Goal: Obtain resource: Download file/media

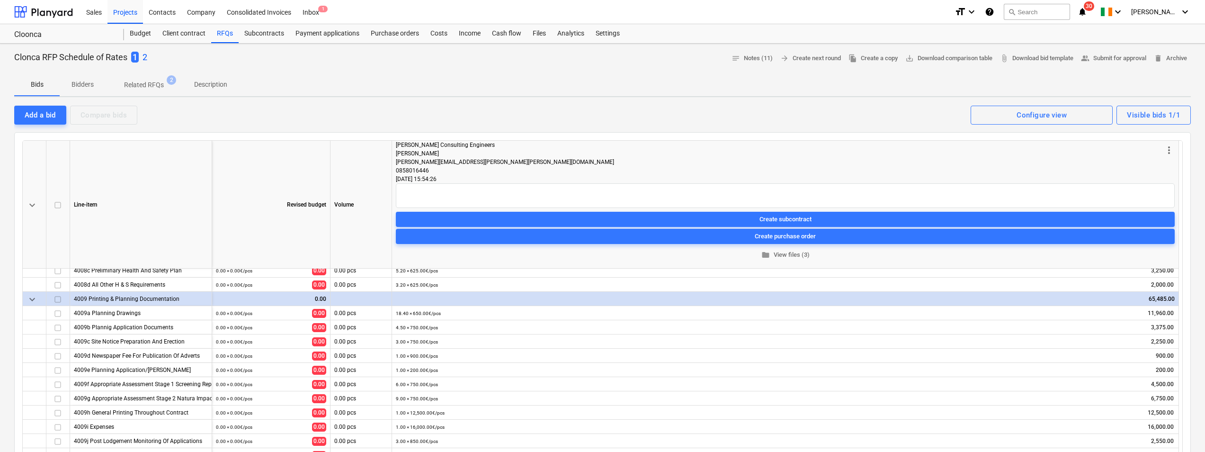
click at [146, 60] on p "2" at bounding box center [145, 57] width 5 height 11
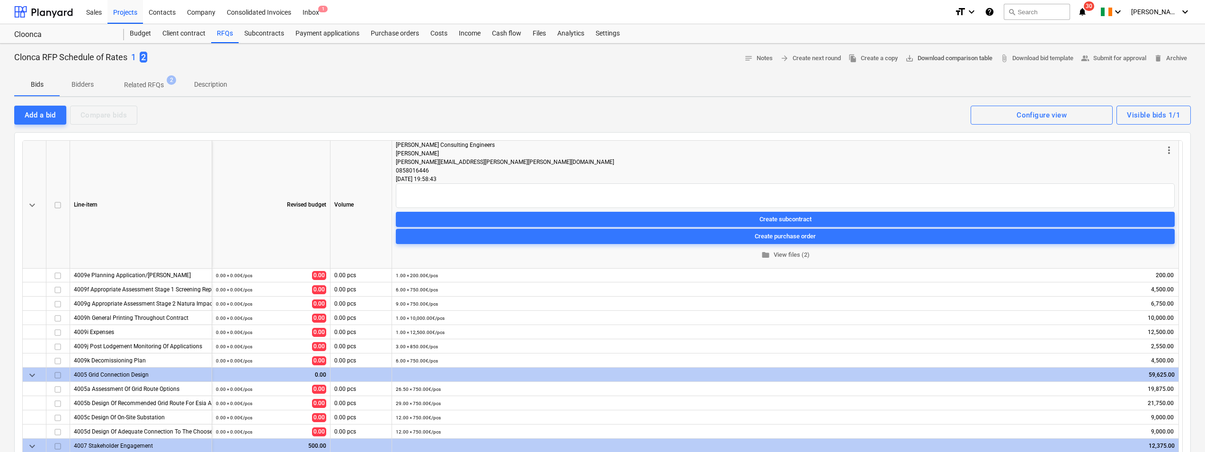
click at [925, 57] on span "save_alt Download comparison table" at bounding box center [949, 58] width 87 height 11
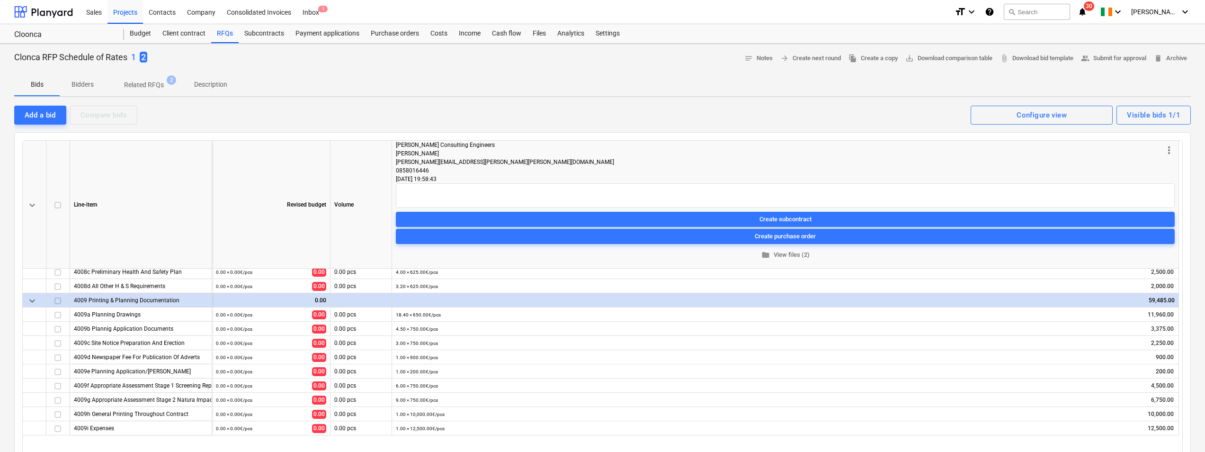
scroll to position [659, 0]
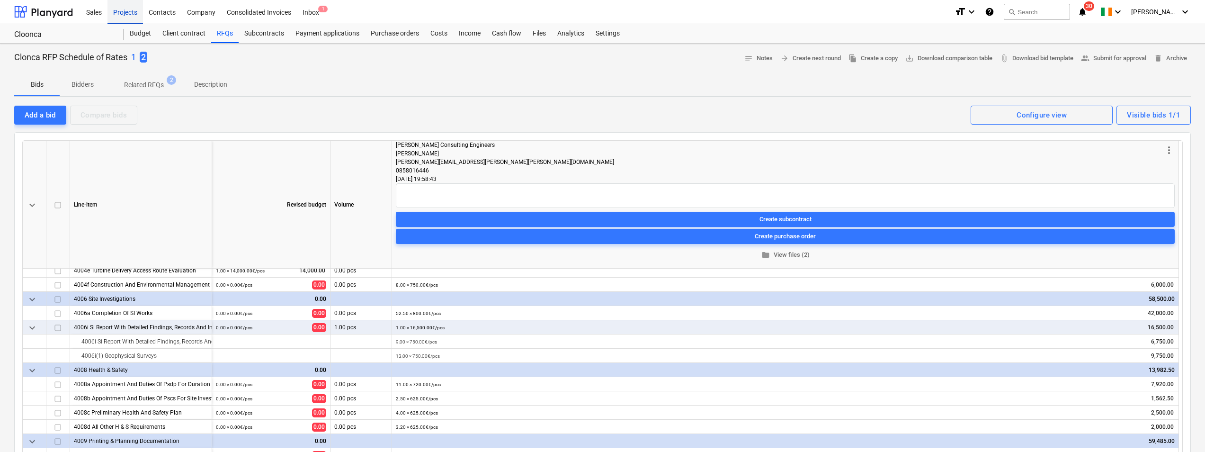
click at [124, 10] on div "Projects" at bounding box center [126, 12] width 36 height 24
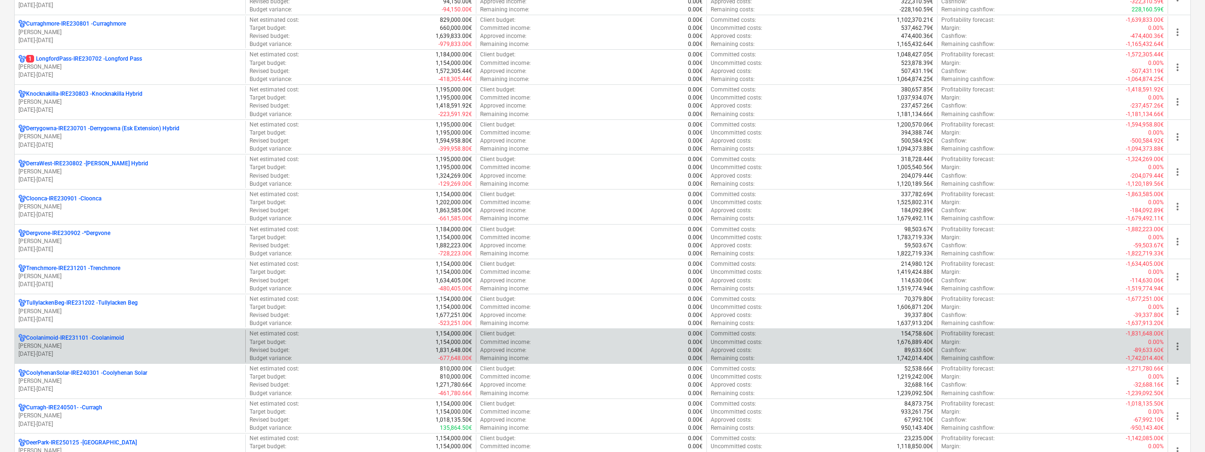
scroll to position [237, 0]
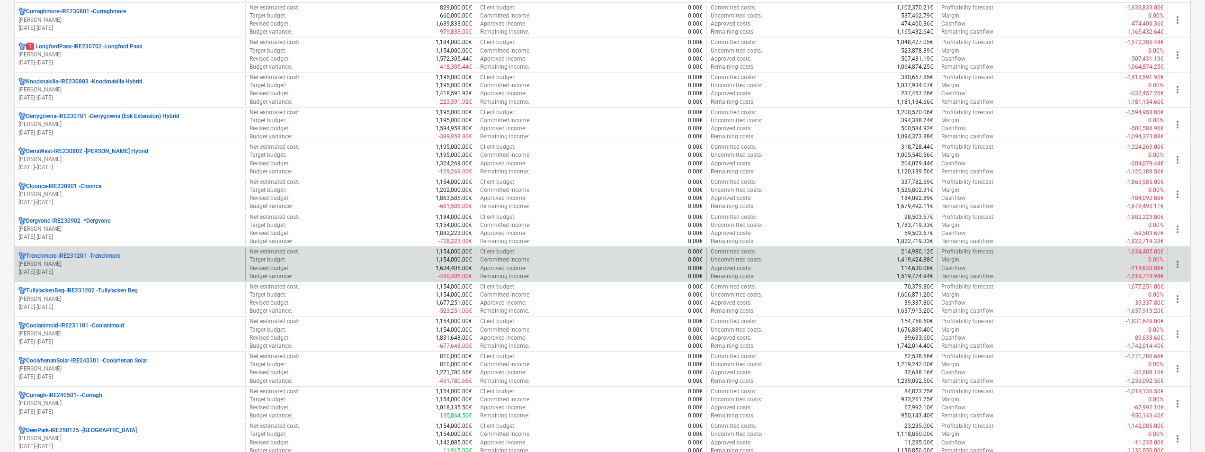
click at [117, 270] on p "[DATE] - [DATE]" at bounding box center [129, 272] width 223 height 8
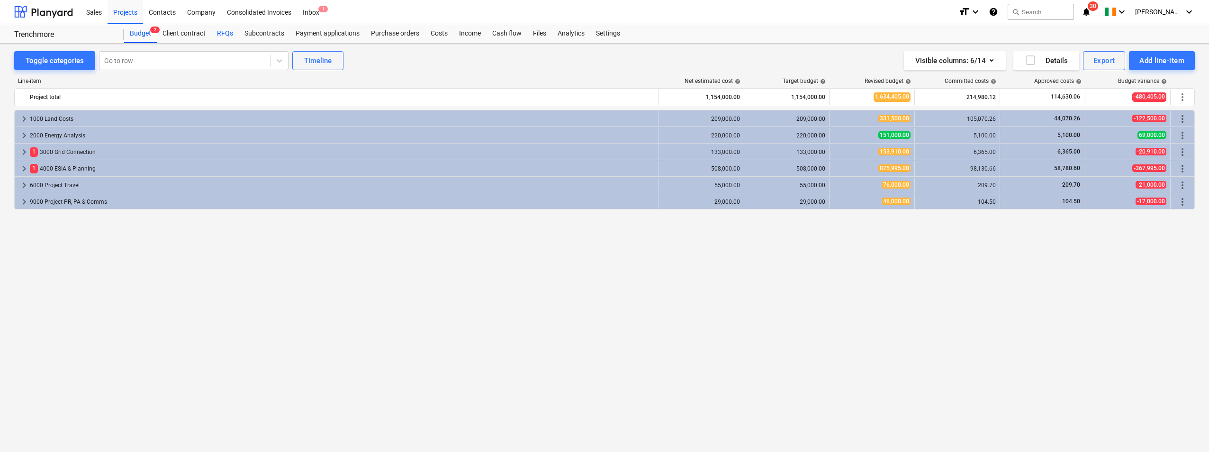
click at [227, 32] on div "RFQs" at bounding box center [224, 33] width 27 height 19
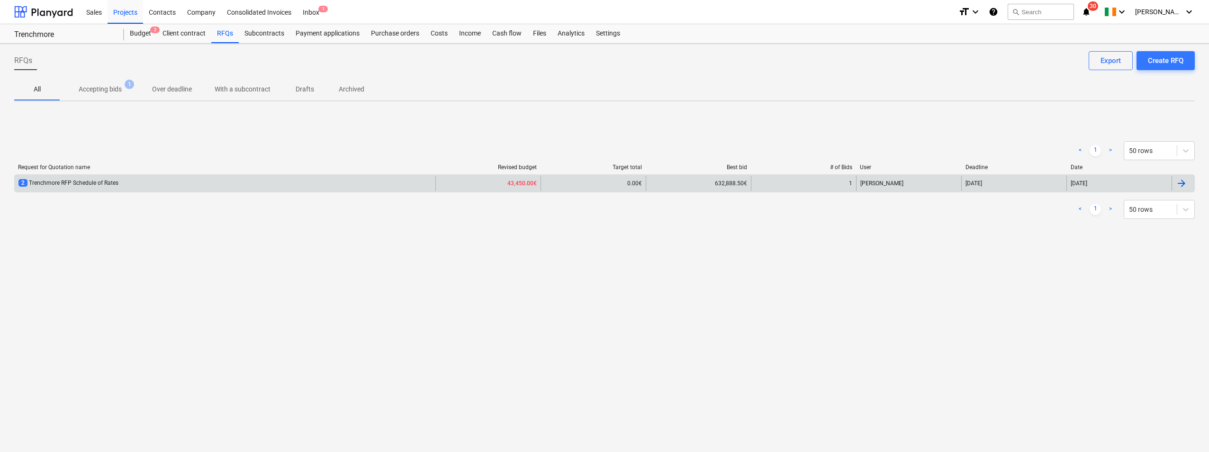
click at [126, 184] on div "2 Trenchmore RFP Schedule of Rates" at bounding box center [225, 183] width 421 height 15
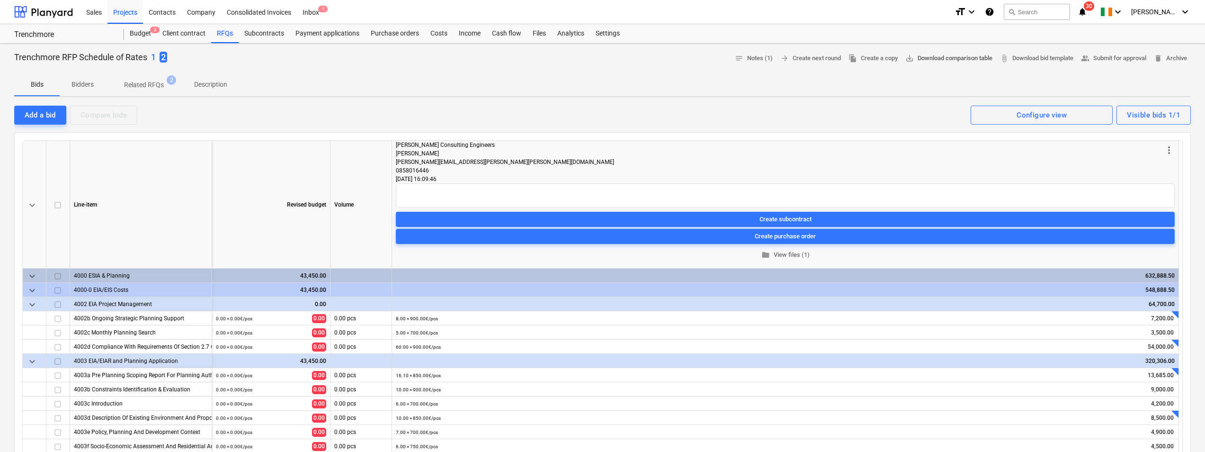
click at [968, 59] on span "save_alt Download comparison table" at bounding box center [949, 58] width 87 height 11
